Goal: Find specific page/section: Find specific page/section

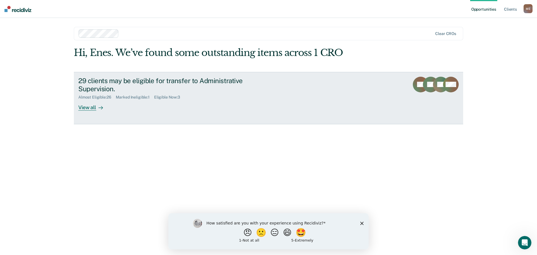
click at [91, 106] on div "View all" at bounding box center [93, 105] width 31 height 11
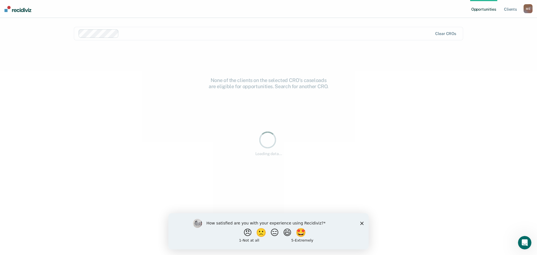
click at [99, 143] on div "Loading data..." at bounding box center [269, 143] width 372 height 26
